Goal: Task Accomplishment & Management: Manage account settings

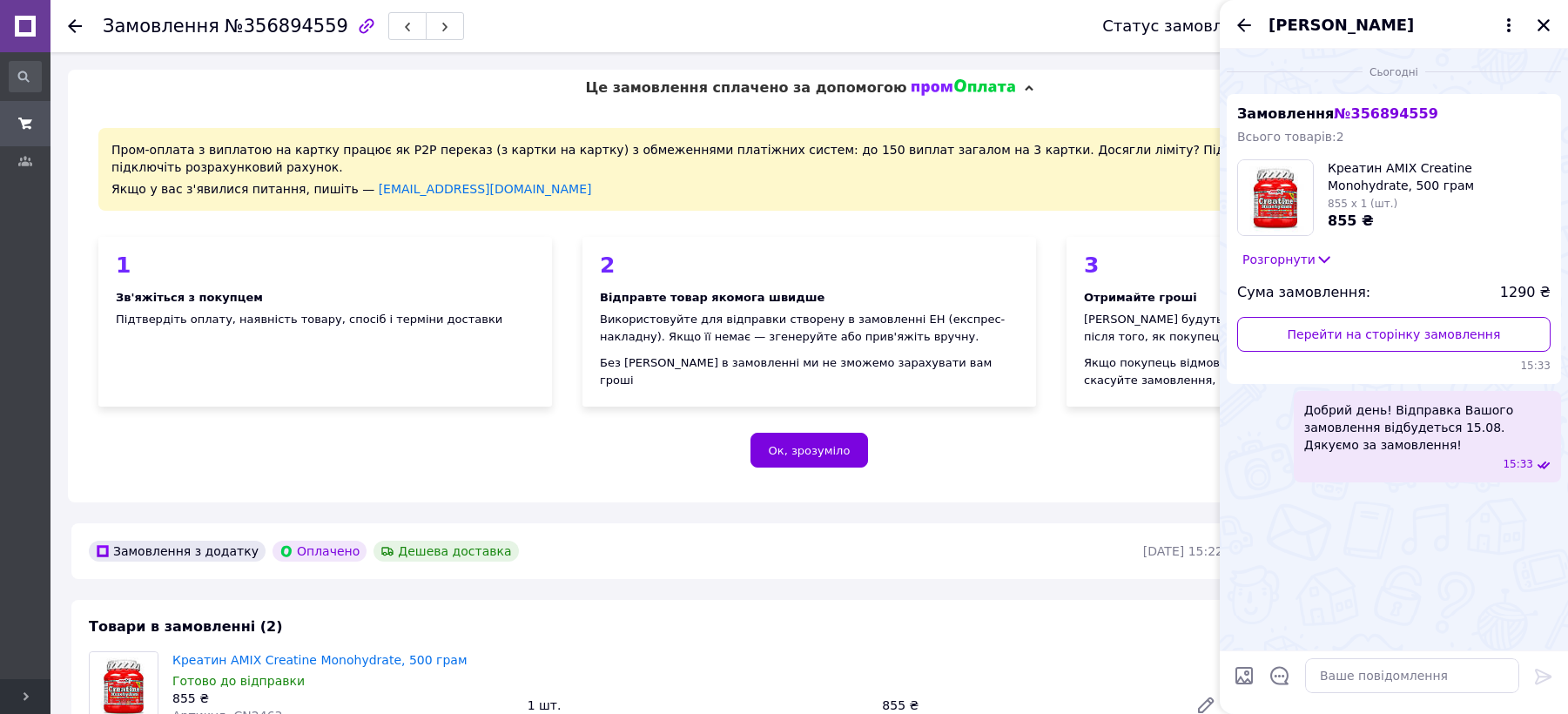
click at [76, 24] on use at bounding box center [75, 27] width 14 height 14
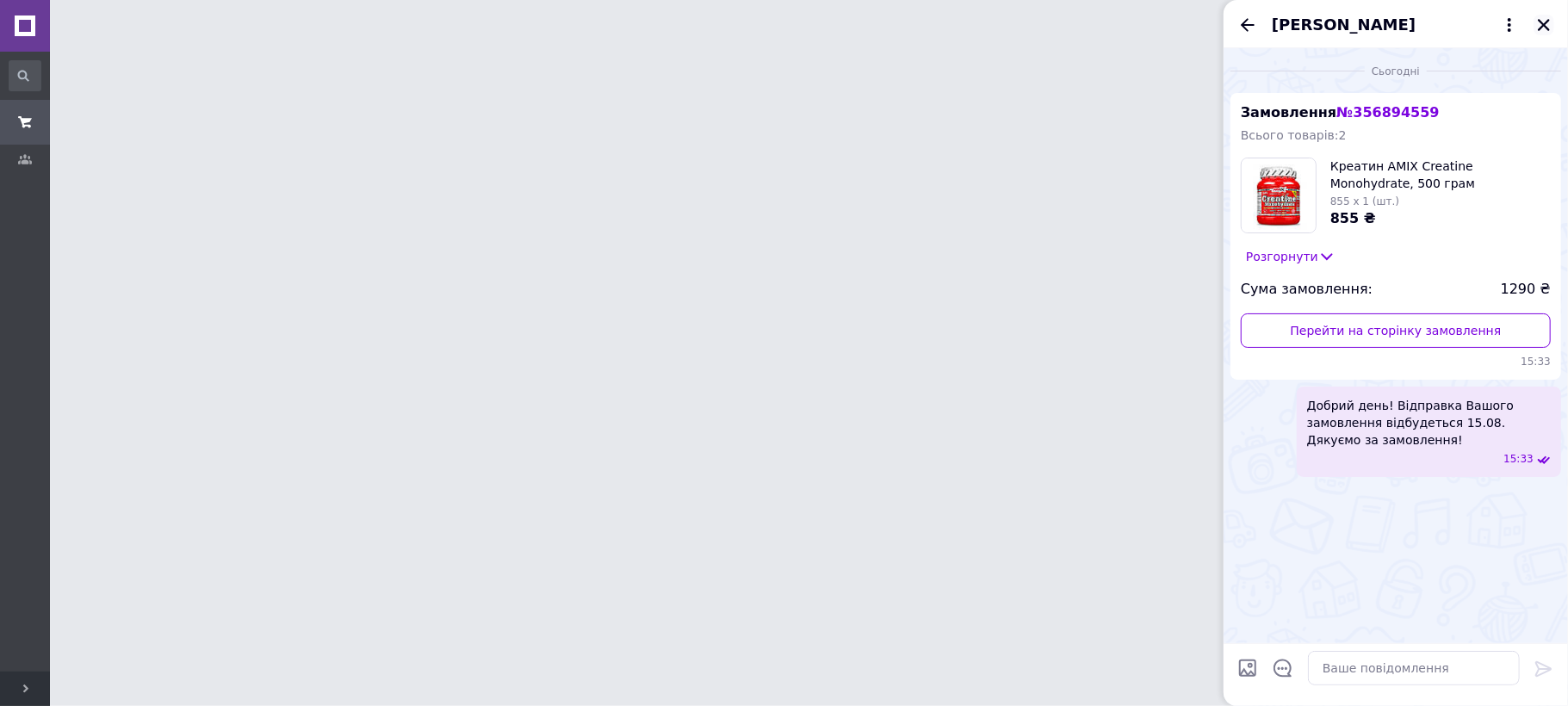
click at [1550, 35] on div "[PERSON_NAME]" at bounding box center [1396, 24] width 344 height 48
click at [1543, 21] on icon "Закрити" at bounding box center [1544, 25] width 16 height 16
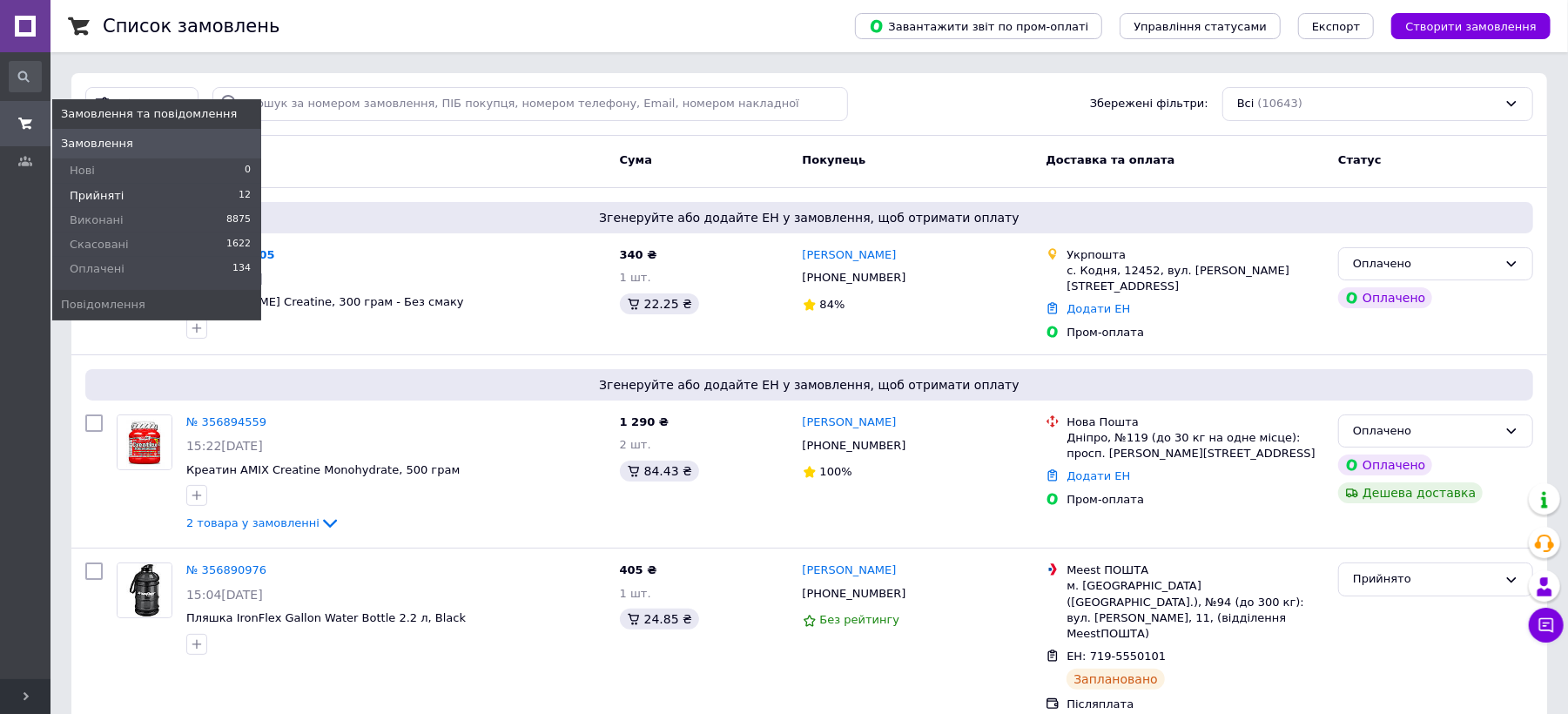
click at [92, 194] on span "Прийняті" at bounding box center [96, 196] width 54 height 16
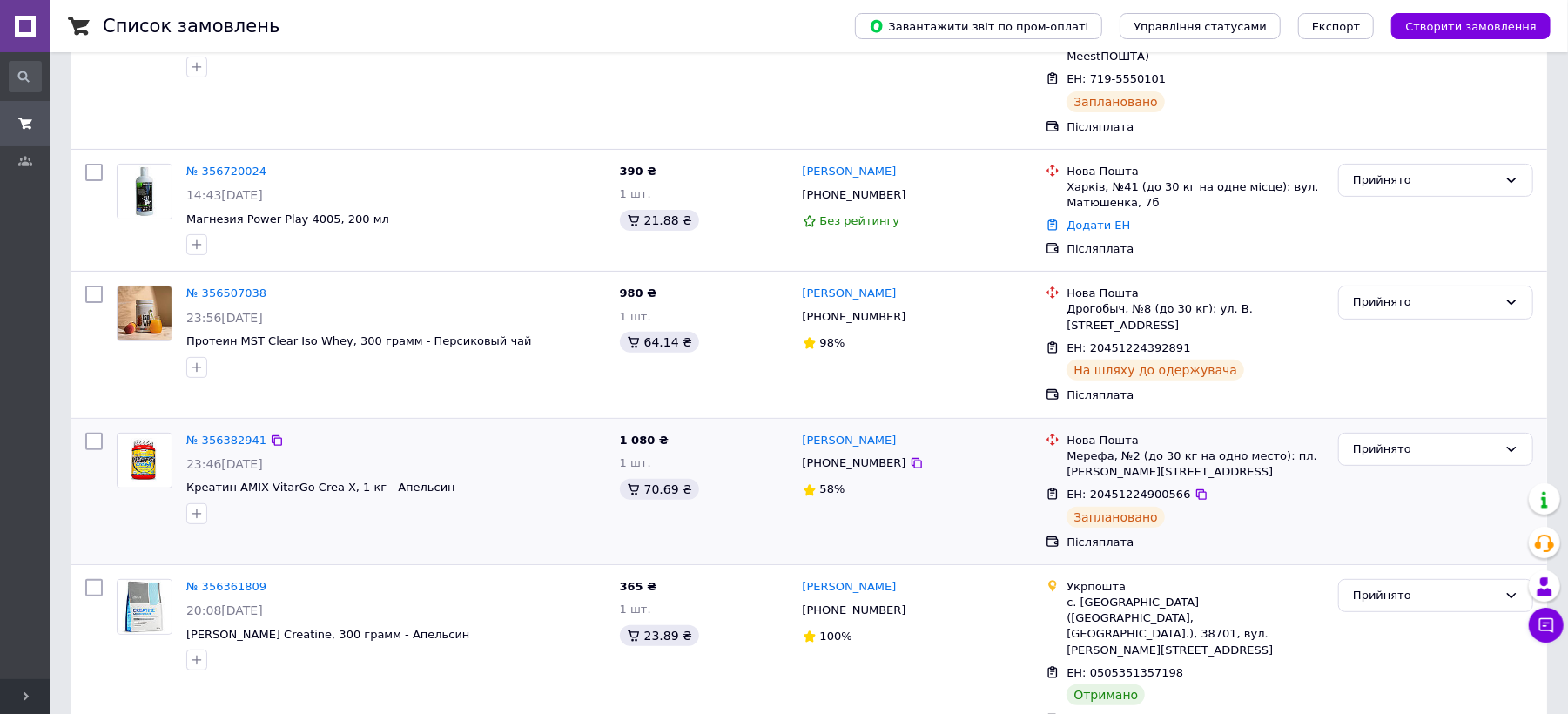
scroll to position [418, 0]
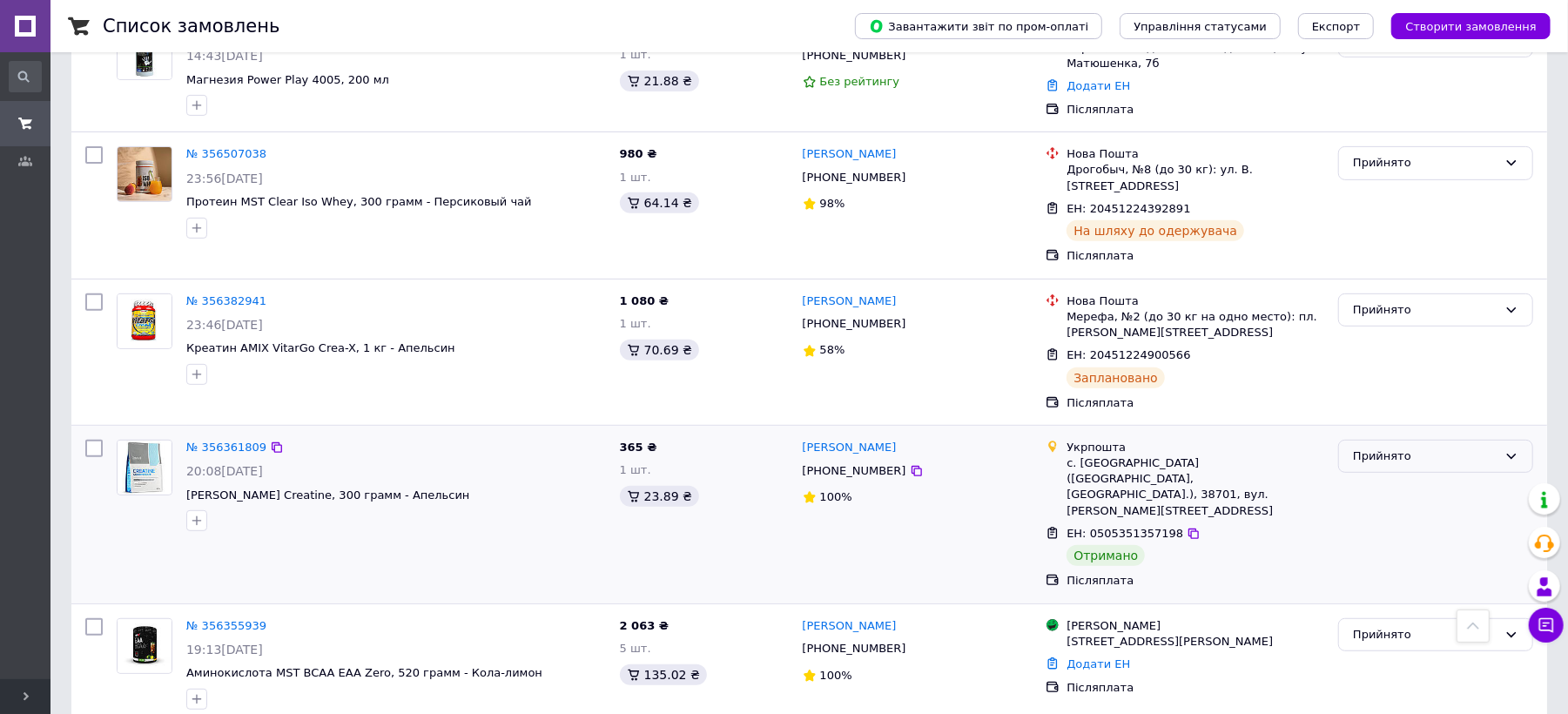
click at [1421, 448] on div "Прийнято" at bounding box center [1425, 456] width 145 height 19
click at [1421, 476] on li "Виконано" at bounding box center [1436, 492] width 194 height 32
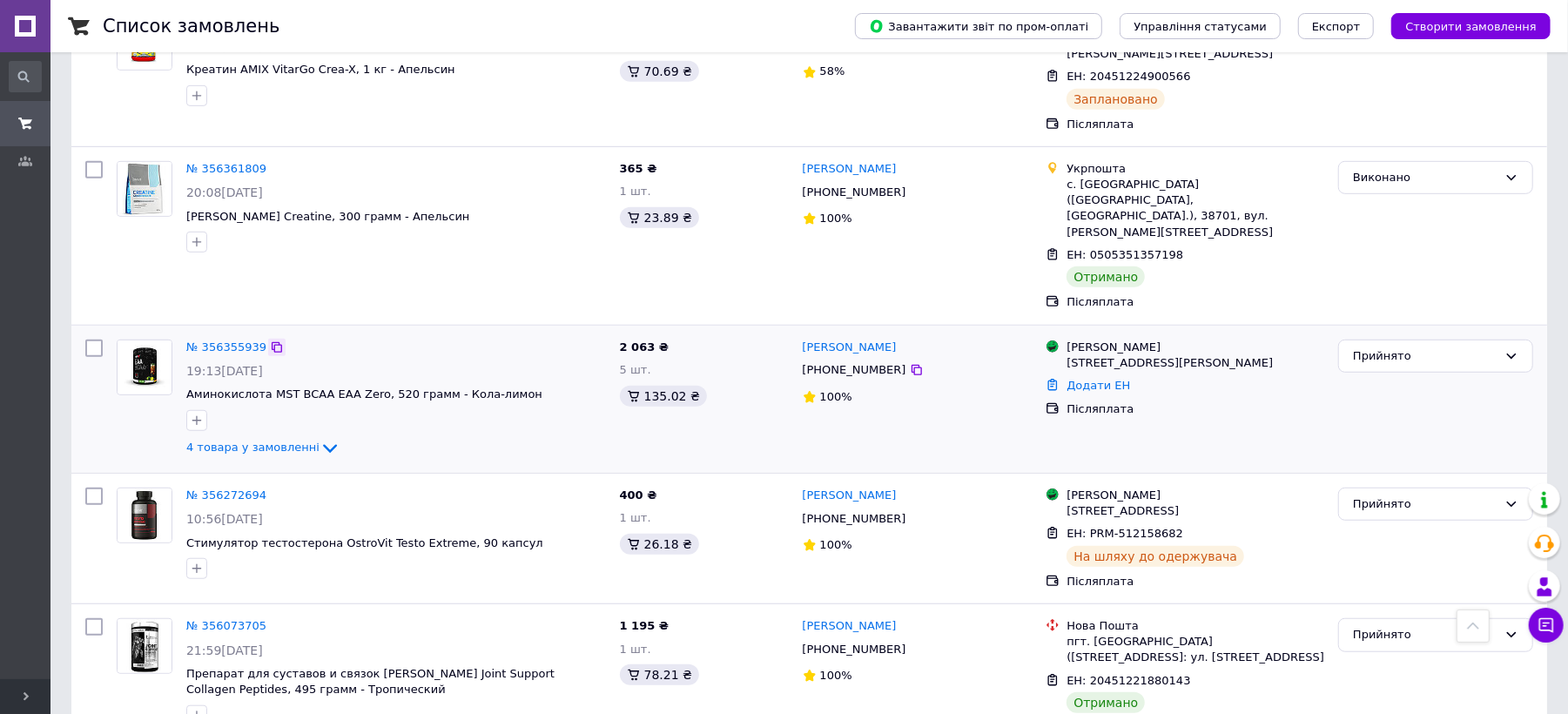
click at [273, 342] on icon at bounding box center [277, 347] width 11 height 11
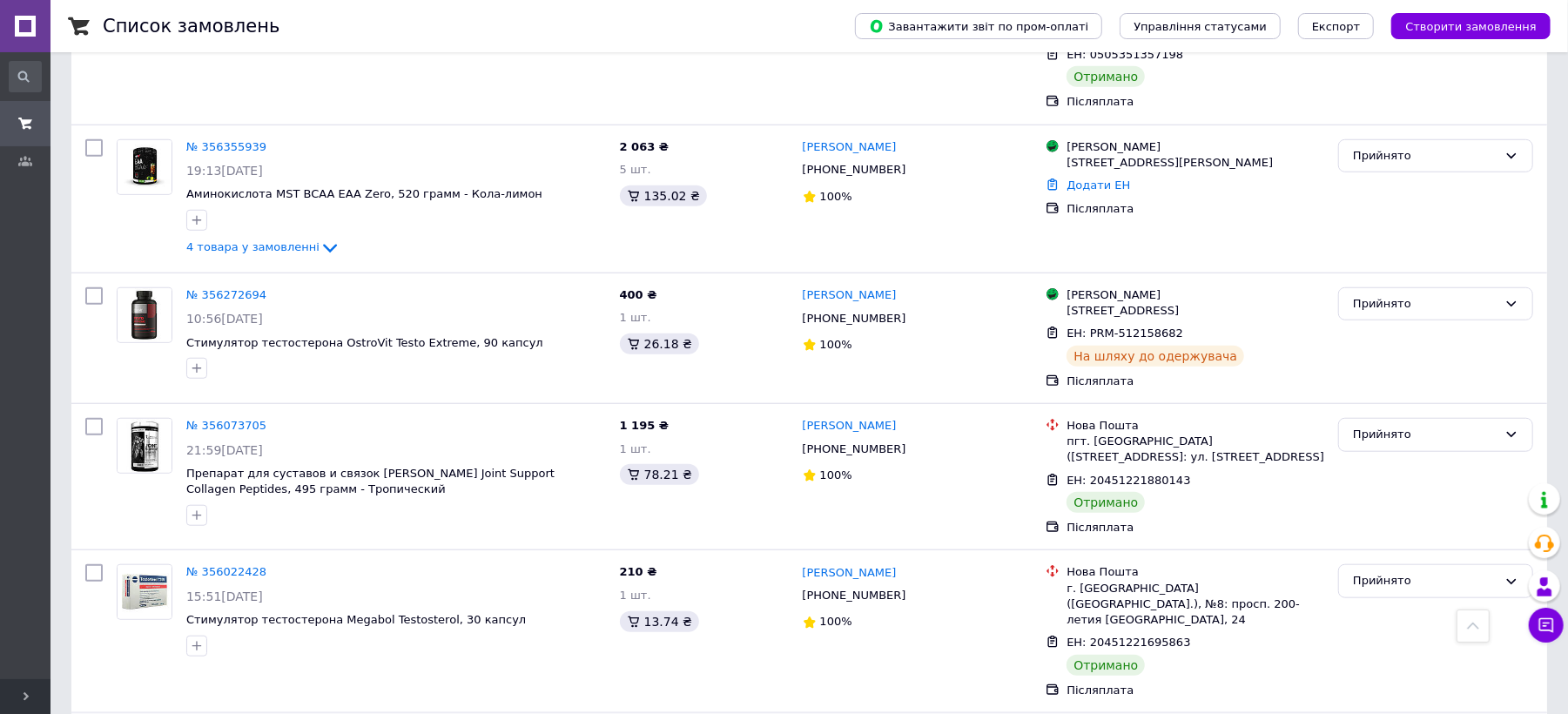
scroll to position [1115, 0]
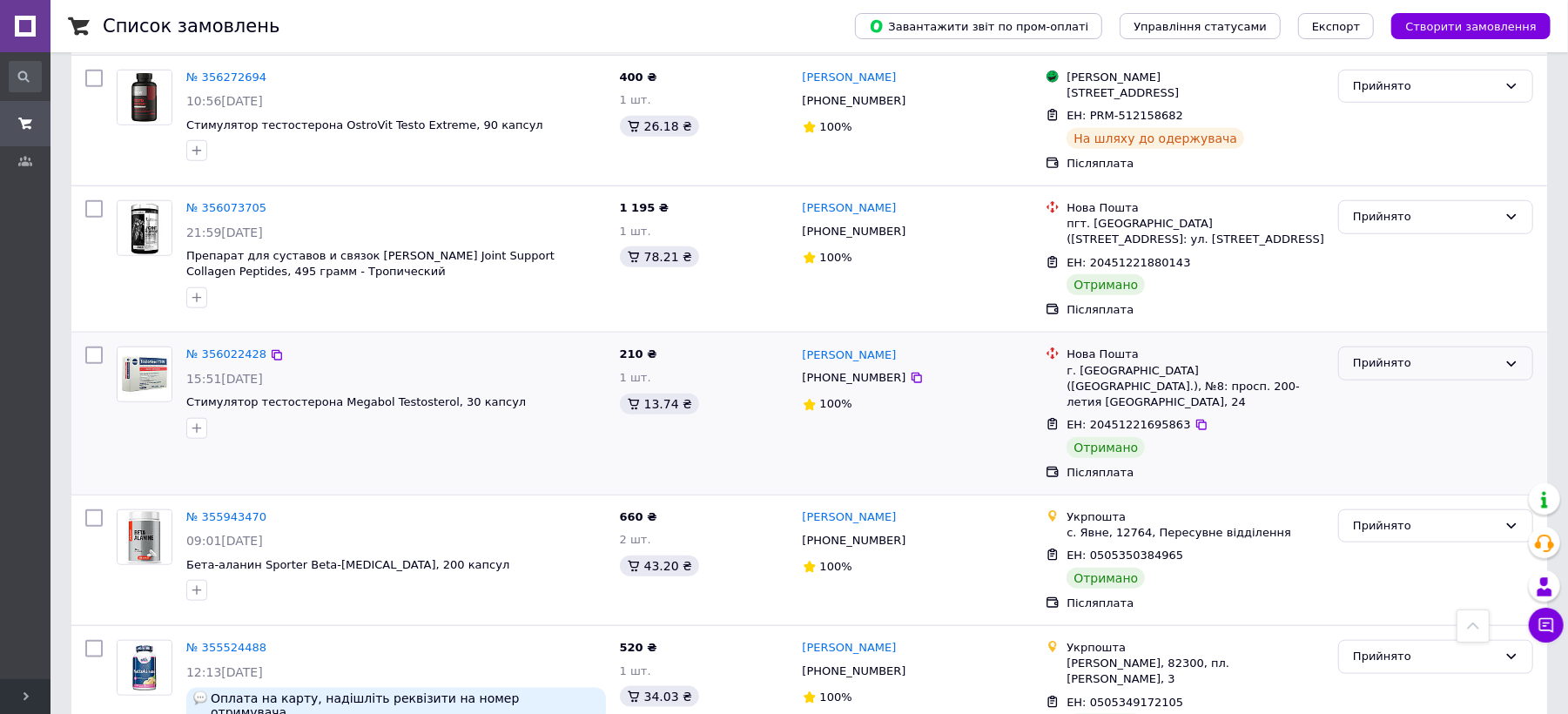
click at [1383, 346] on div "Прийнято" at bounding box center [1436, 363] width 195 height 34
click at [1388, 384] on li "Виконано" at bounding box center [1436, 400] width 194 height 32
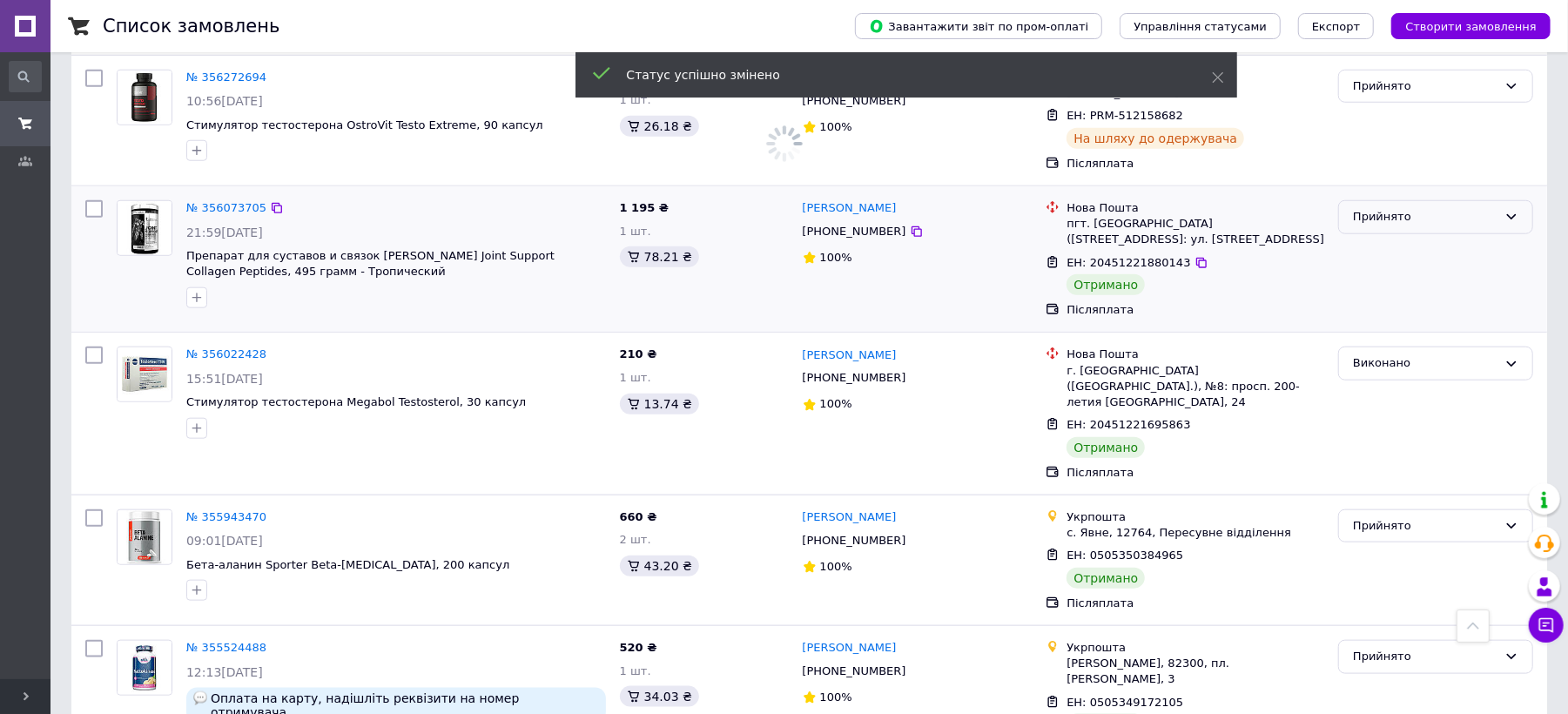
click at [1410, 208] on div "Прийнято" at bounding box center [1425, 217] width 145 height 19
click at [1405, 238] on li "Виконано" at bounding box center [1436, 254] width 194 height 32
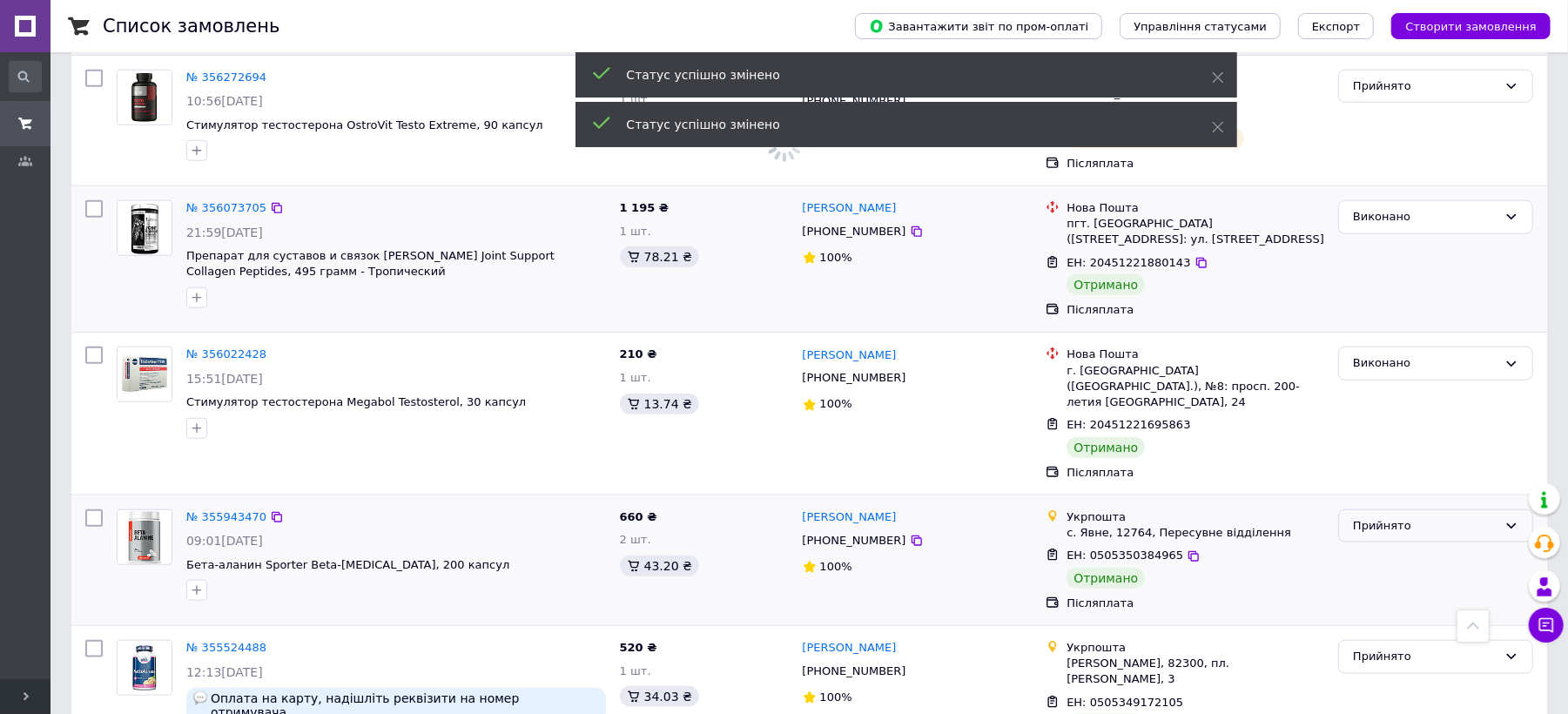
click at [1415, 517] on div "Прийнято" at bounding box center [1425, 526] width 145 height 19
click at [1407, 545] on div "[PERSON_NAME] Оплачено" at bounding box center [1436, 594] width 195 height 98
click at [1406, 546] on li "Виконано" at bounding box center [1436, 562] width 194 height 32
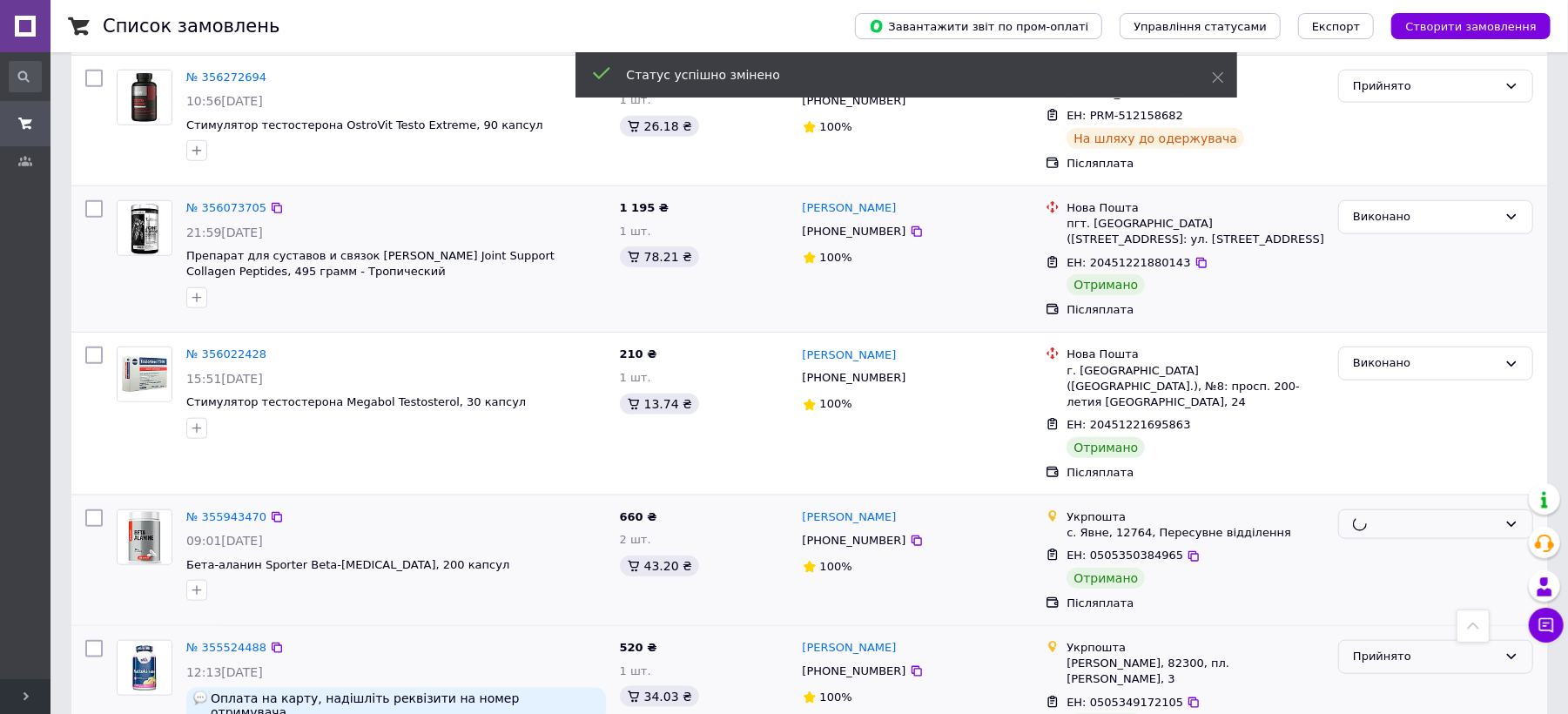
click at [1431, 647] on div "Прийнято" at bounding box center [1425, 656] width 145 height 19
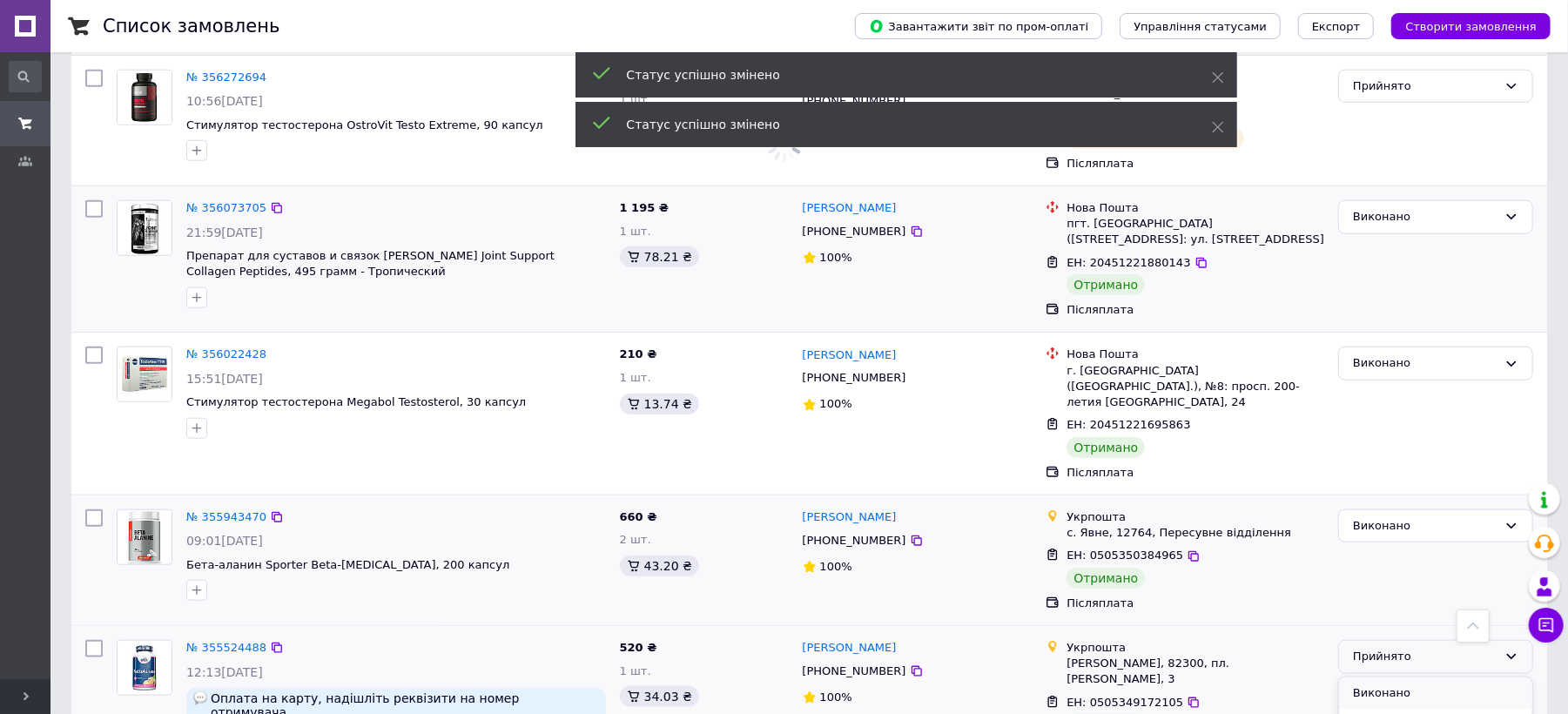
click at [1391, 678] on li "Виконано" at bounding box center [1436, 694] width 194 height 32
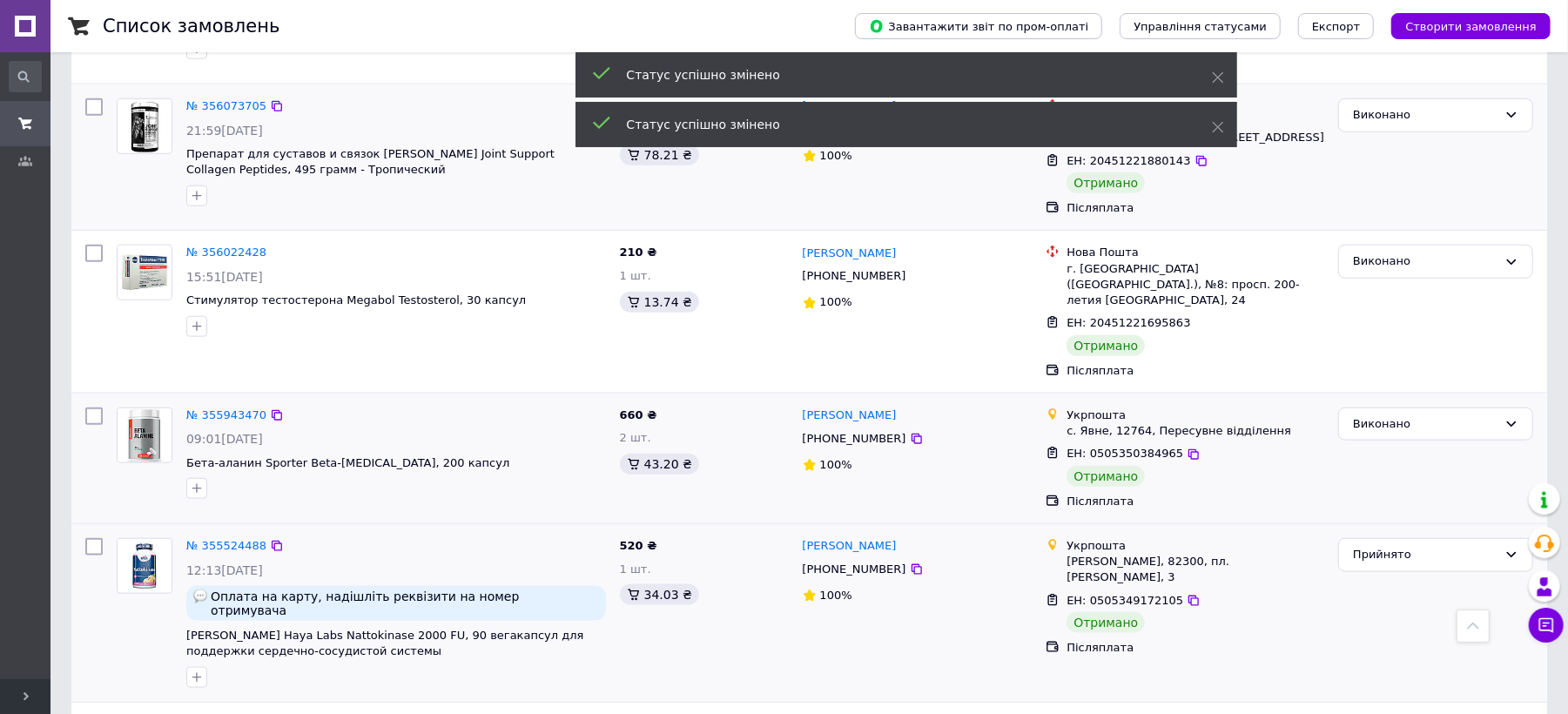
scroll to position [1300, 0]
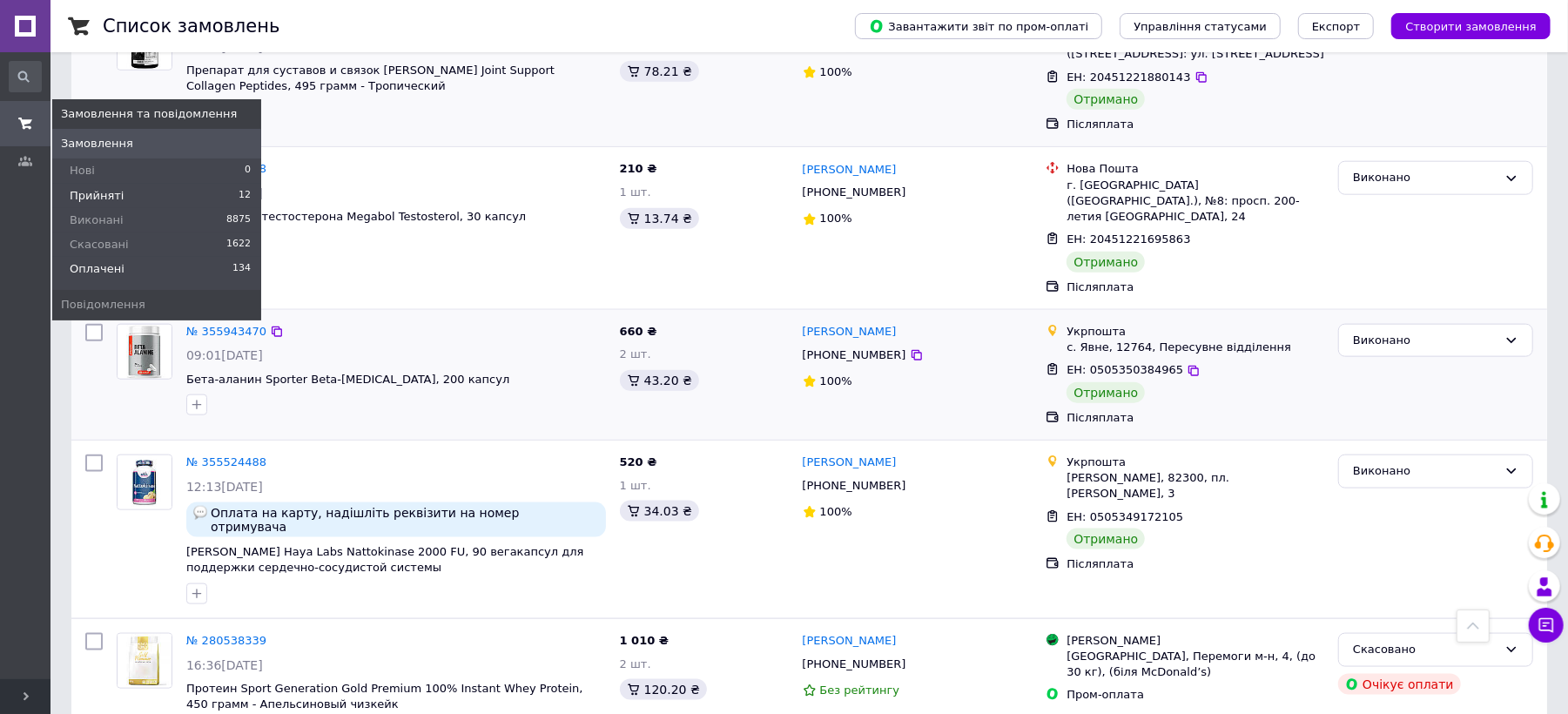
click at [69, 262] on span "Оплачені" at bounding box center [97, 269] width 55 height 16
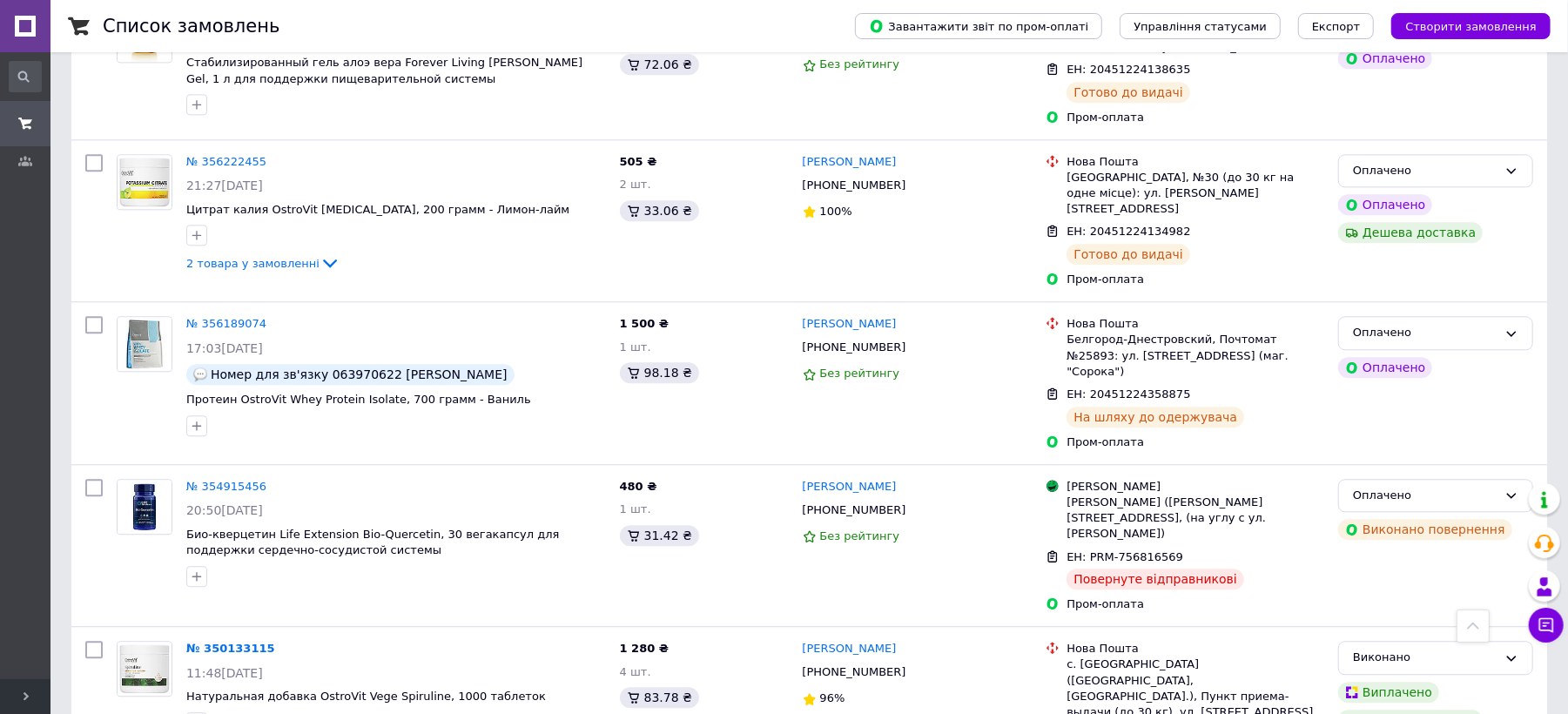
scroll to position [2929, 0]
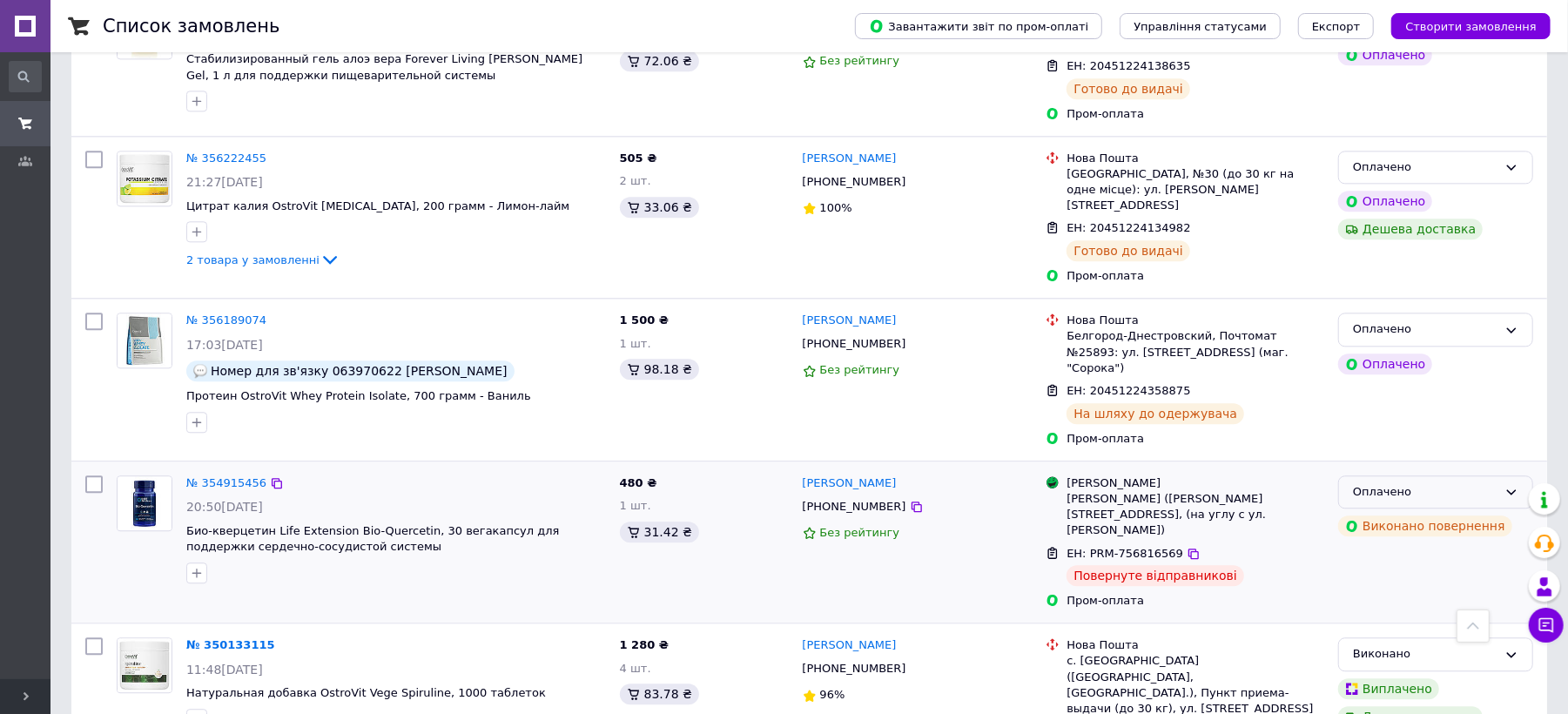
click at [1491, 483] on div "Оплачено" at bounding box center [1425, 492] width 145 height 19
click at [1407, 576] on li "Скасовано" at bounding box center [1436, 592] width 194 height 32
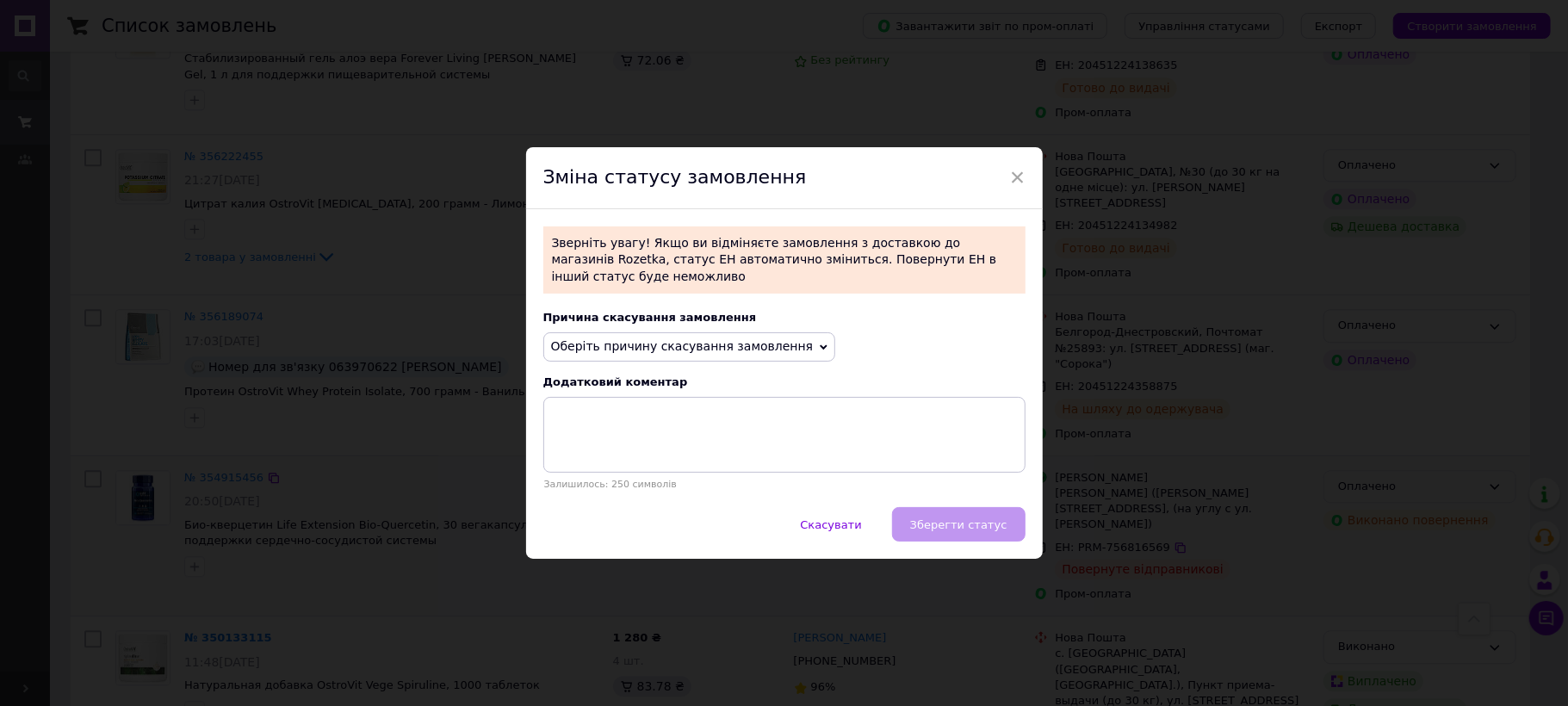
click at [676, 344] on span "Оберіть причину скасування замовлення" at bounding box center [683, 346] width 263 height 14
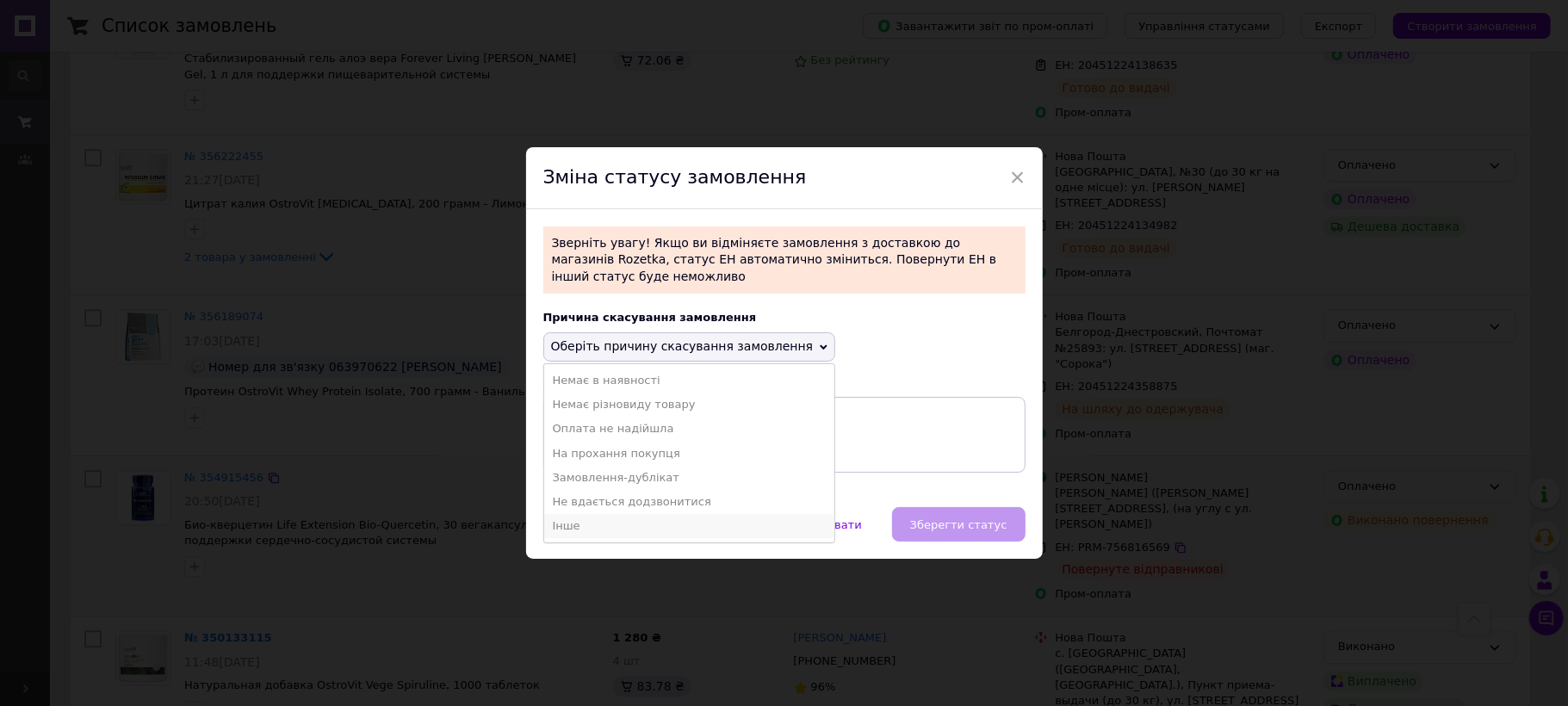
click at [632, 521] on li "Інше" at bounding box center [690, 525] width 291 height 24
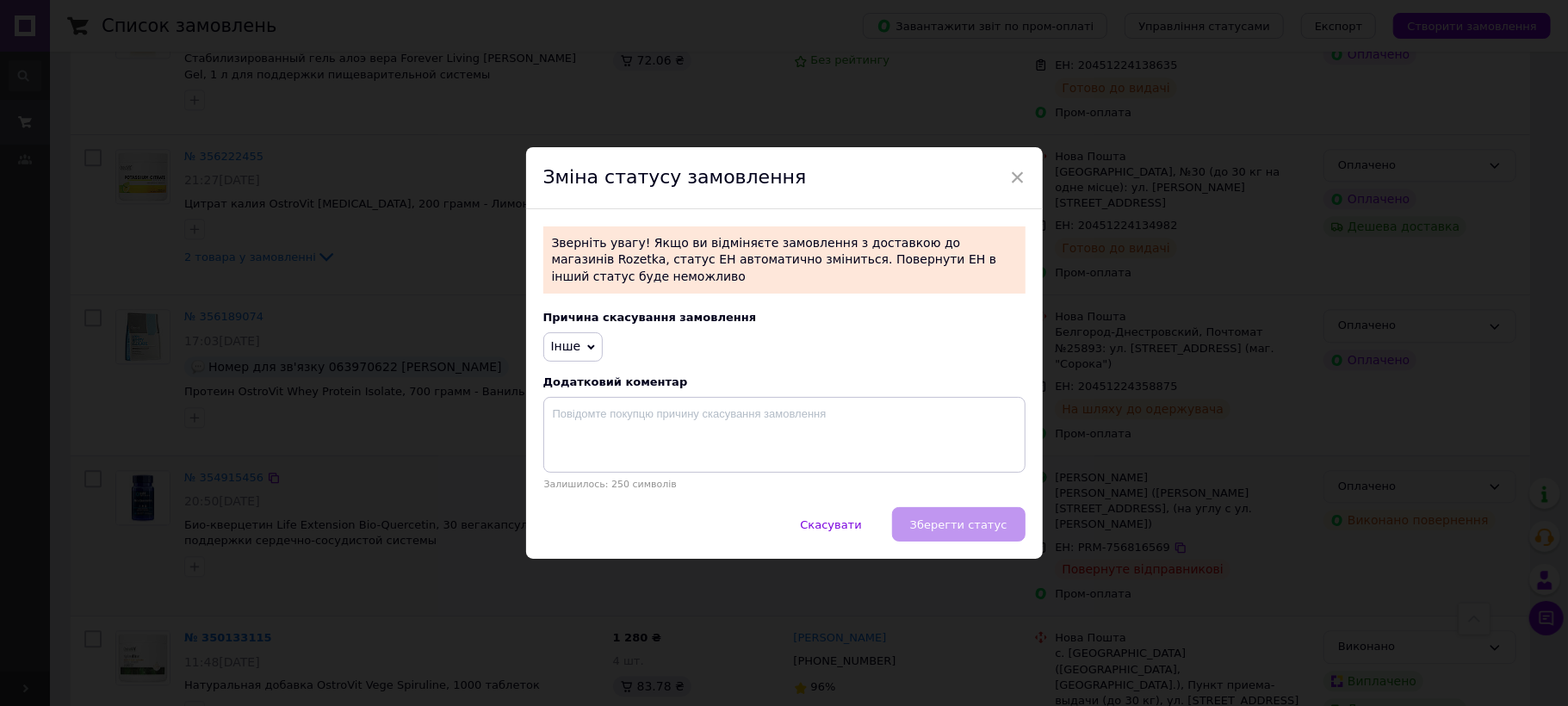
click at [660, 473] on div "Залишилось: 250 символів" at bounding box center [784, 443] width 482 height 93
click at [668, 436] on textarea at bounding box center [784, 435] width 482 height 76
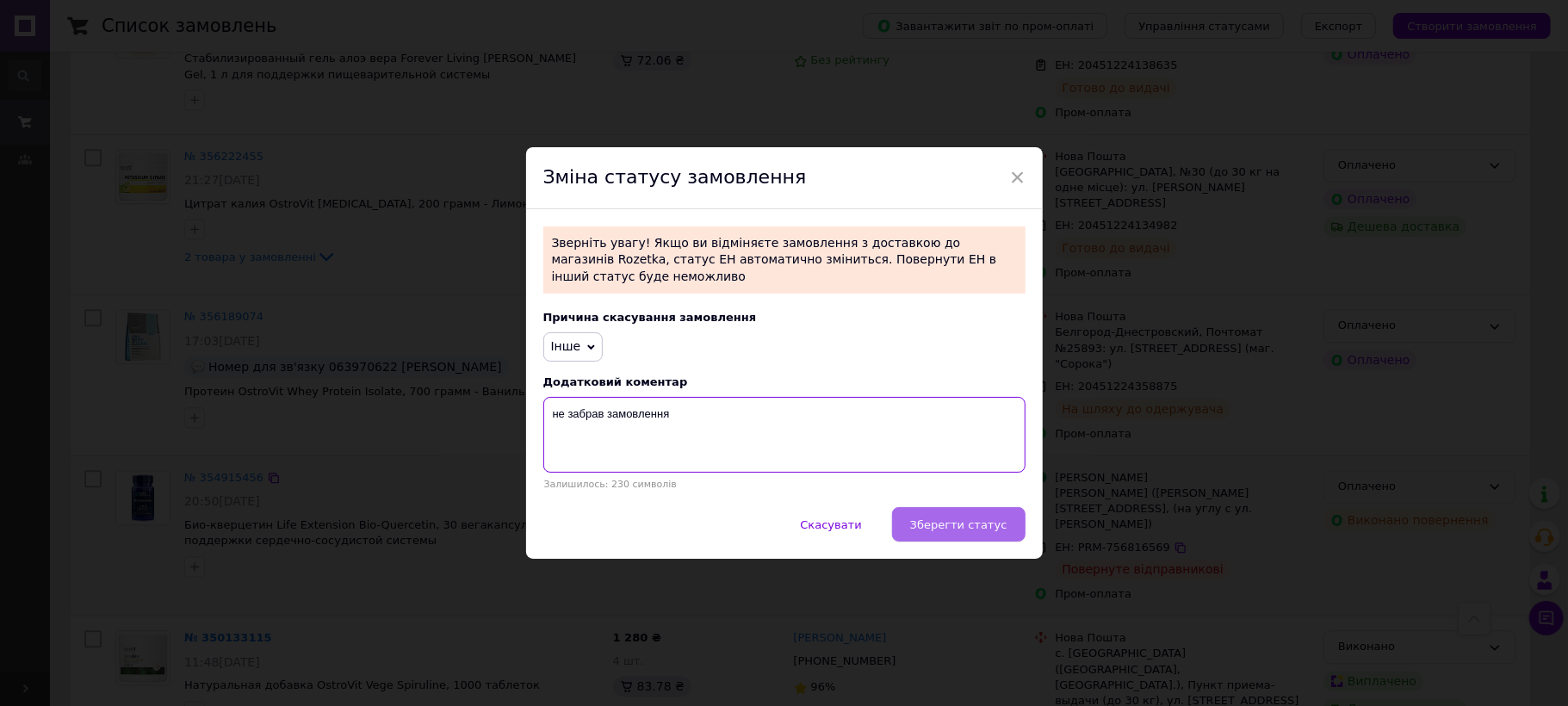
type textarea "не забрав замовлення"
click at [1006, 529] on button "Зберегти статус" at bounding box center [959, 523] width 134 height 34
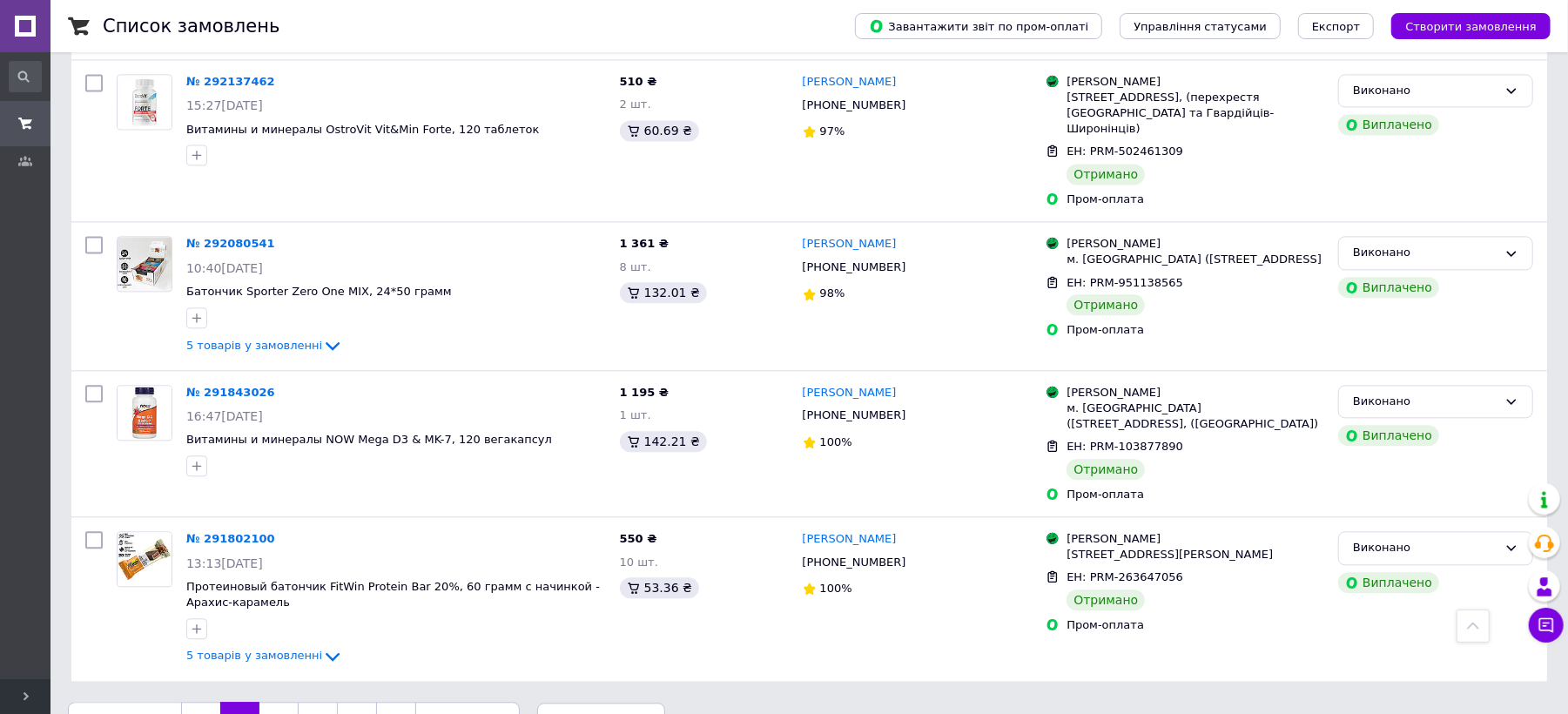
scroll to position [2666, 0]
click at [275, 700] on link "3" at bounding box center [278, 718] width 38 height 36
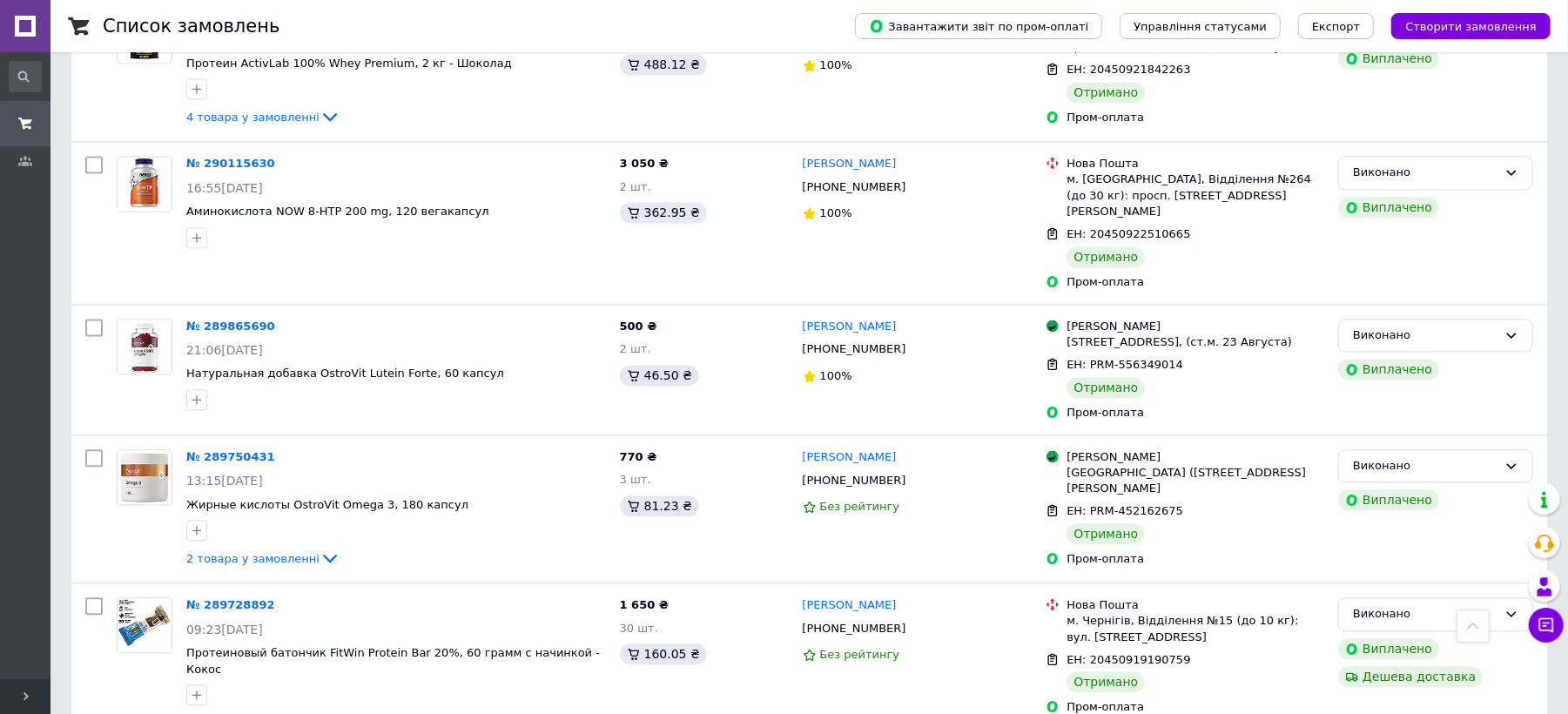
scroll to position [2541, 0]
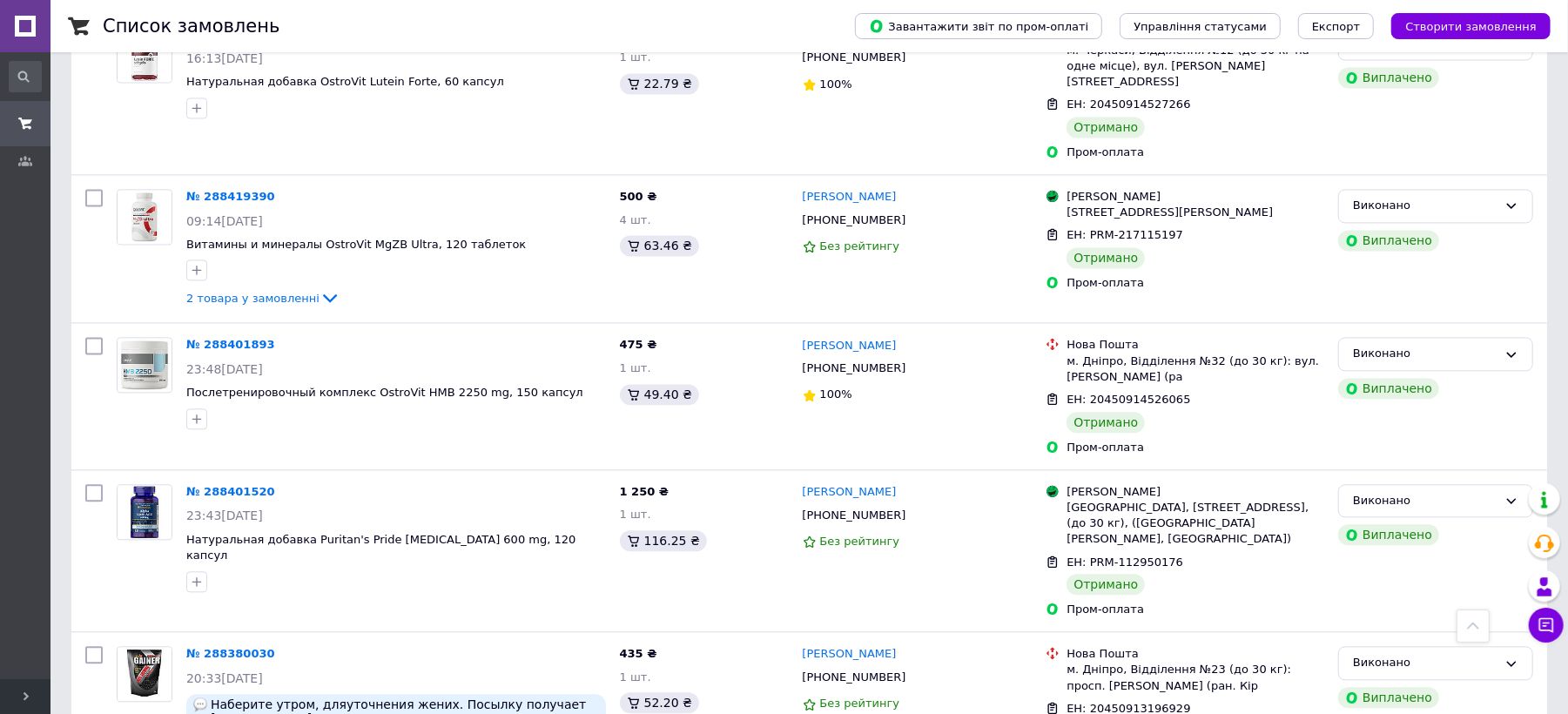
scroll to position [2560, 0]
